Goal: Task Accomplishment & Management: Manage account settings

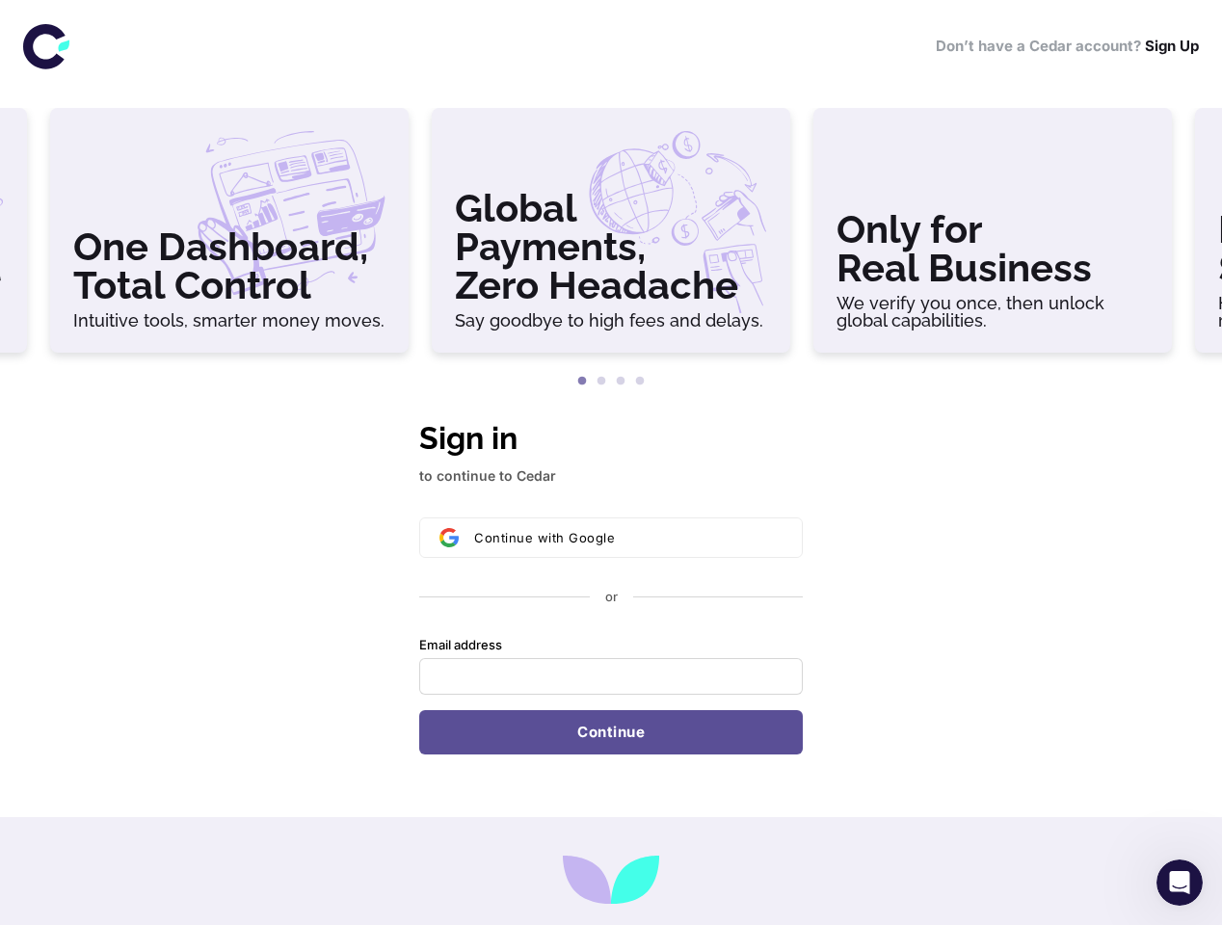
click at [611, 238] on h3 "Global Payments, Zero Headache" at bounding box center [611, 247] width 312 height 116
click at [993, 238] on h3 "Only for Real Business" at bounding box center [992, 248] width 312 height 77
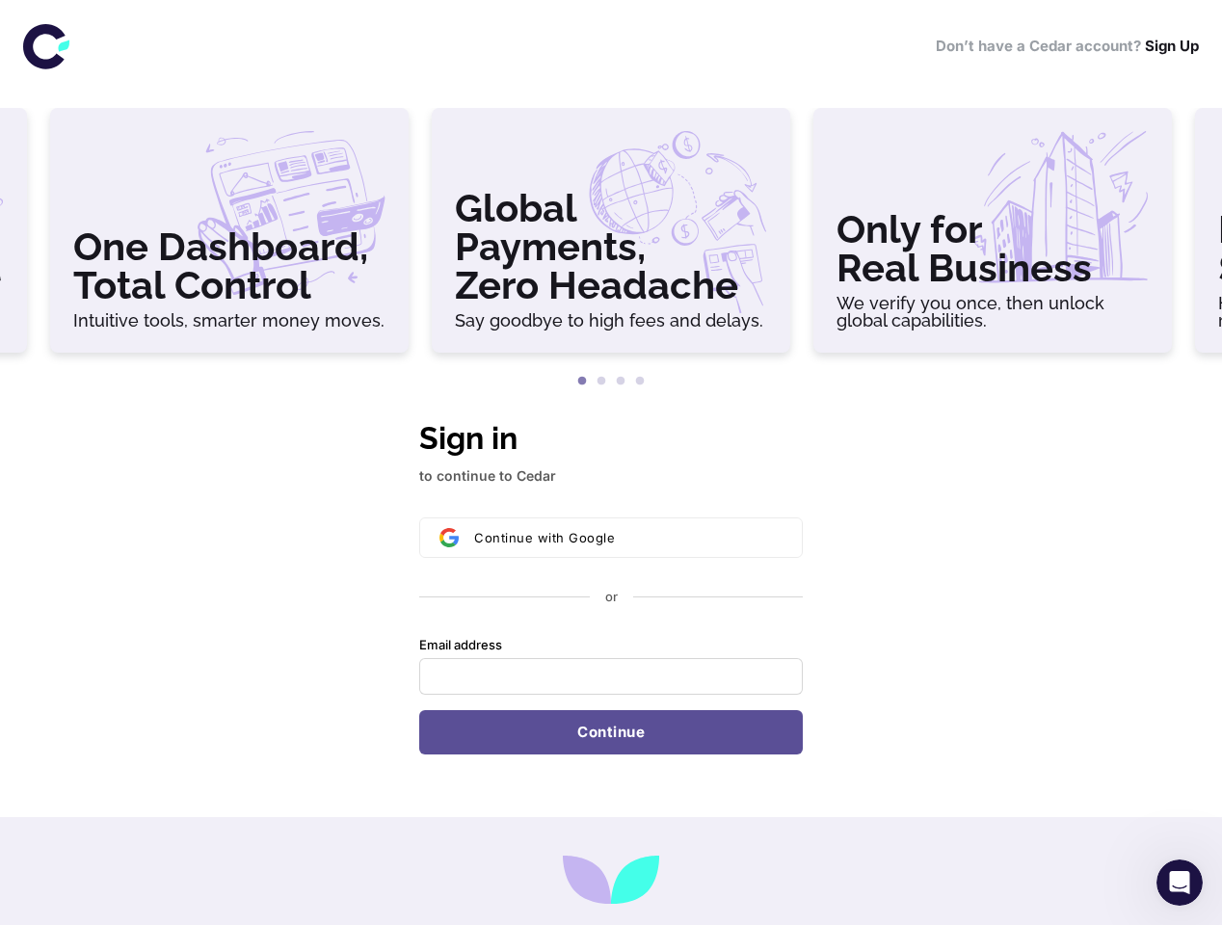
click at [582, 382] on button "1" at bounding box center [581, 381] width 19 height 19
click at [601, 382] on button "2" at bounding box center [601, 381] width 19 height 19
click at [621, 382] on button "3" at bounding box center [620, 381] width 19 height 19
click at [640, 382] on button "4" at bounding box center [639, 381] width 19 height 19
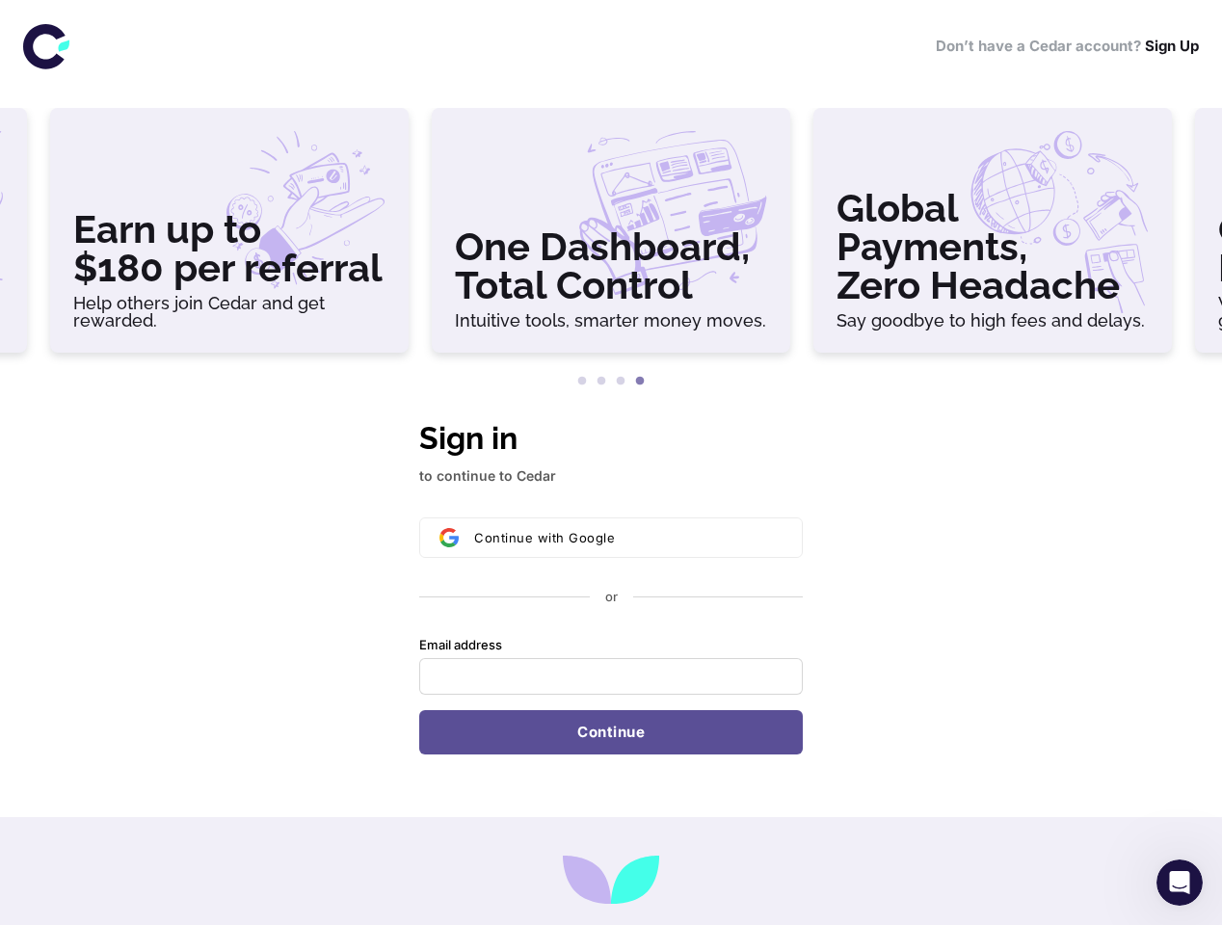
click at [611, 585] on div "Continue with Google or Email address Password Continue" at bounding box center [611, 635] width 384 height 237
